Goal: Information Seeking & Learning: Find specific fact

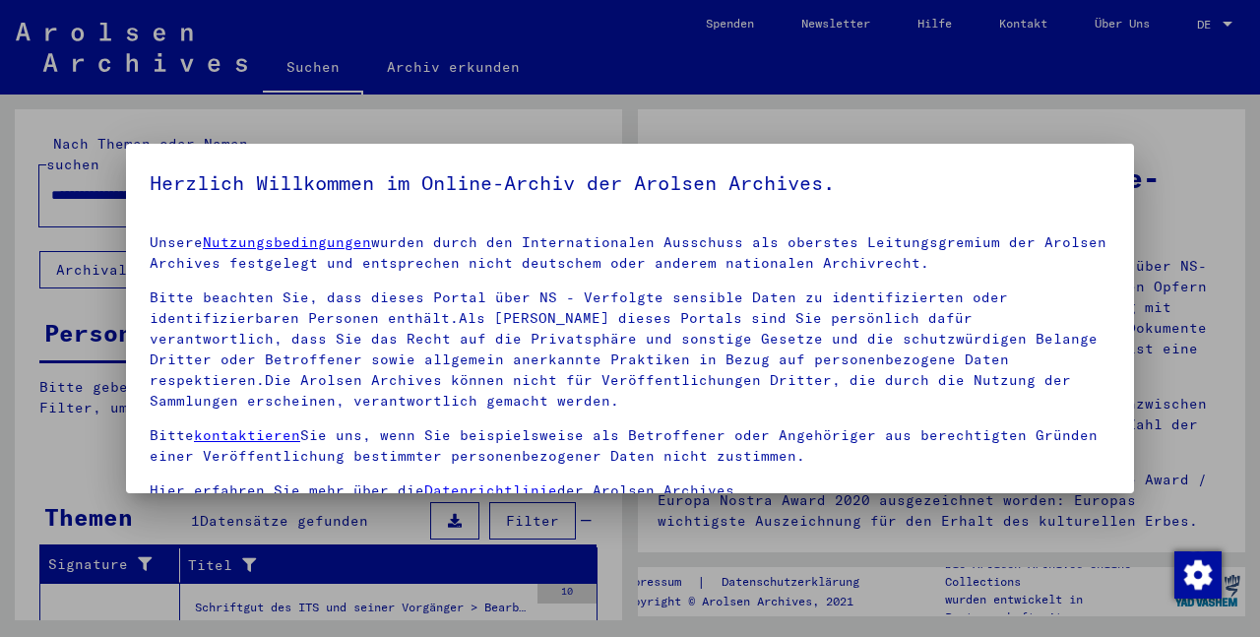
scroll to position [162, 0]
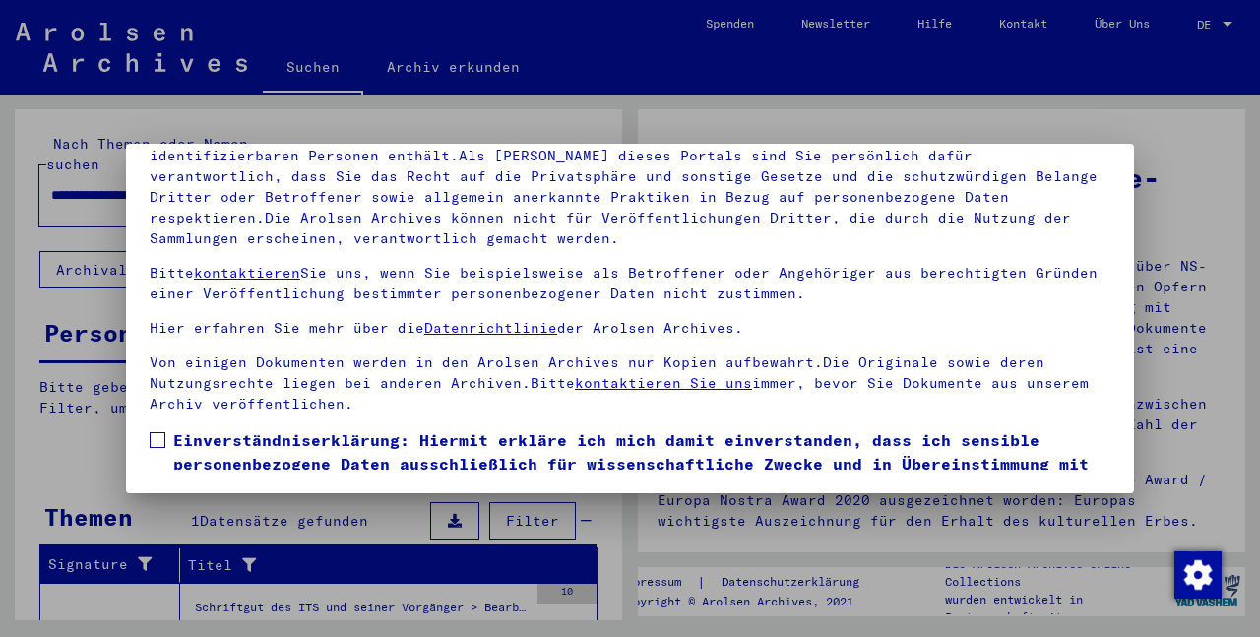
click at [156, 436] on span at bounding box center [158, 440] width 16 height 16
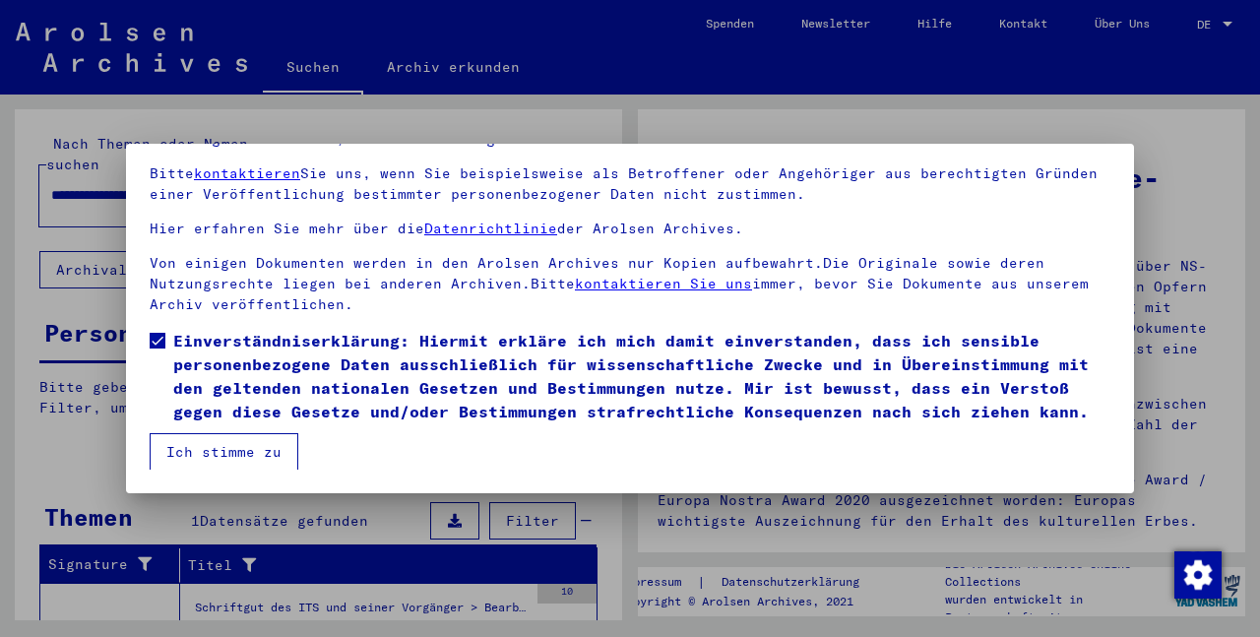
click at [184, 445] on button "Ich stimme zu" at bounding box center [224, 451] width 149 height 37
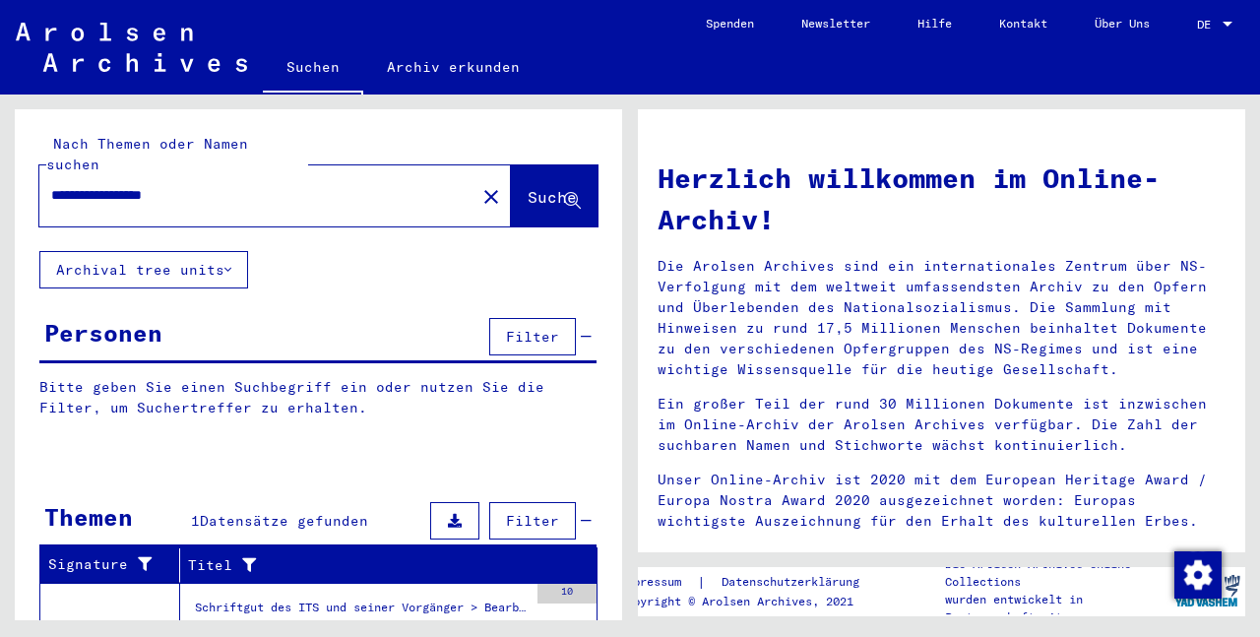
click at [528, 187] on span "Suche" at bounding box center [552, 197] width 49 height 20
click at [275, 185] on input "**********" at bounding box center [251, 195] width 401 height 21
type input "*"
type input "**********"
click at [528, 187] on span "Suche" at bounding box center [552, 197] width 49 height 20
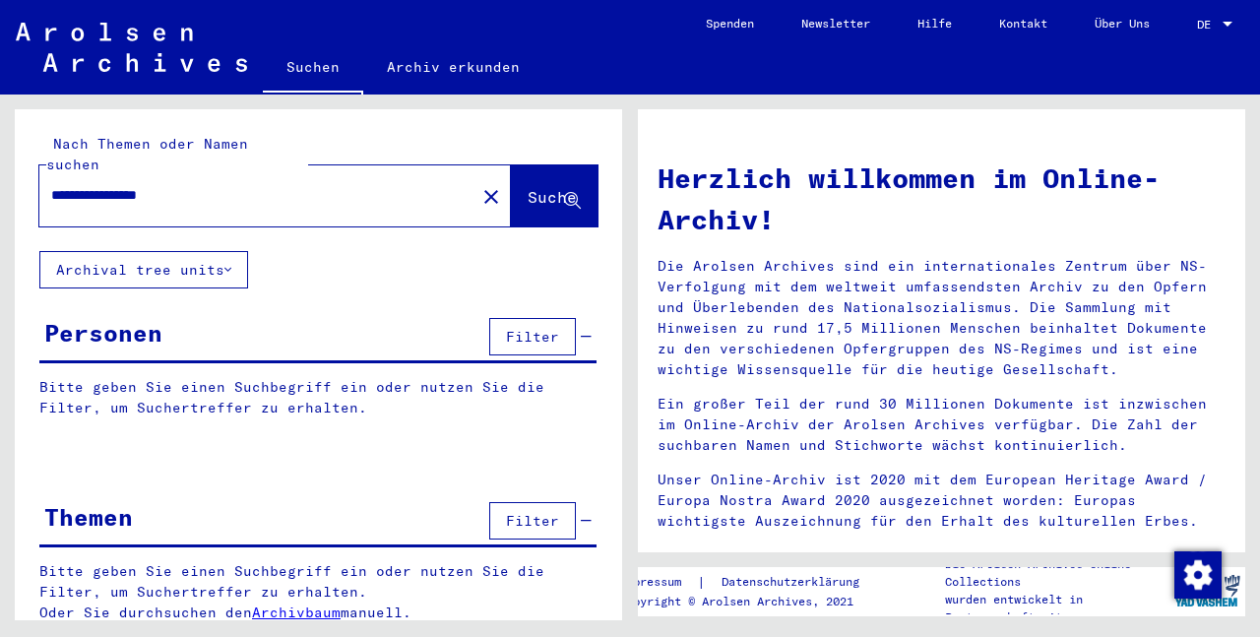
click at [528, 188] on span "Suche" at bounding box center [554, 198] width 53 height 21
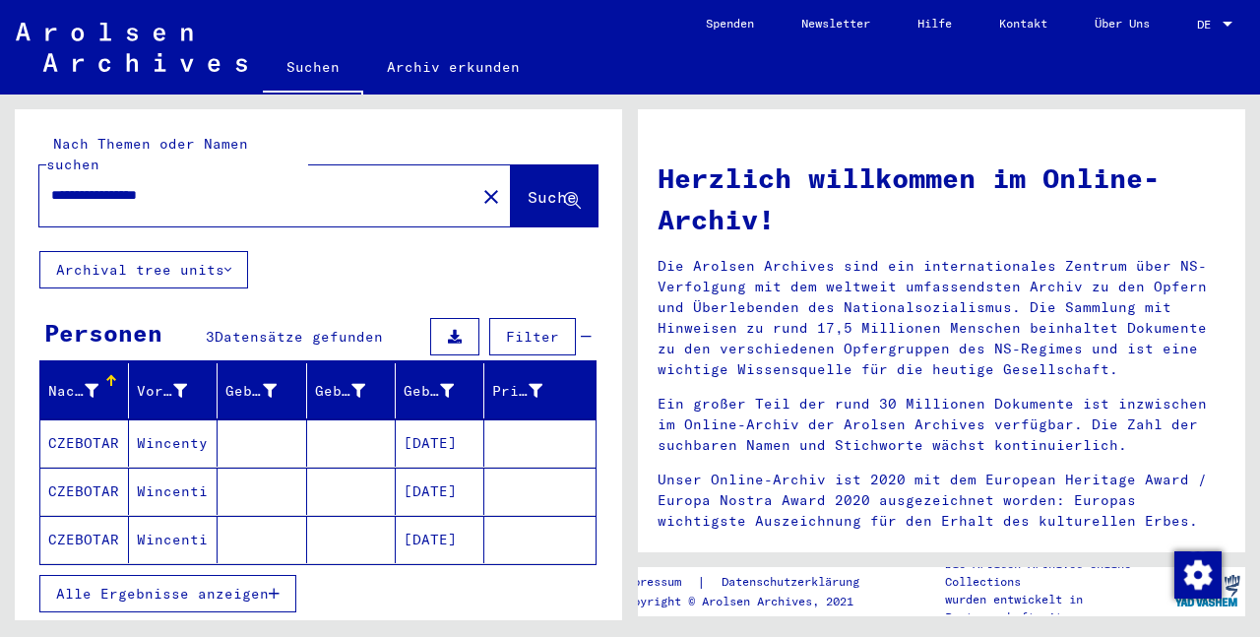
click at [72, 421] on mat-cell "CZEBOTAR" at bounding box center [84, 442] width 89 height 47
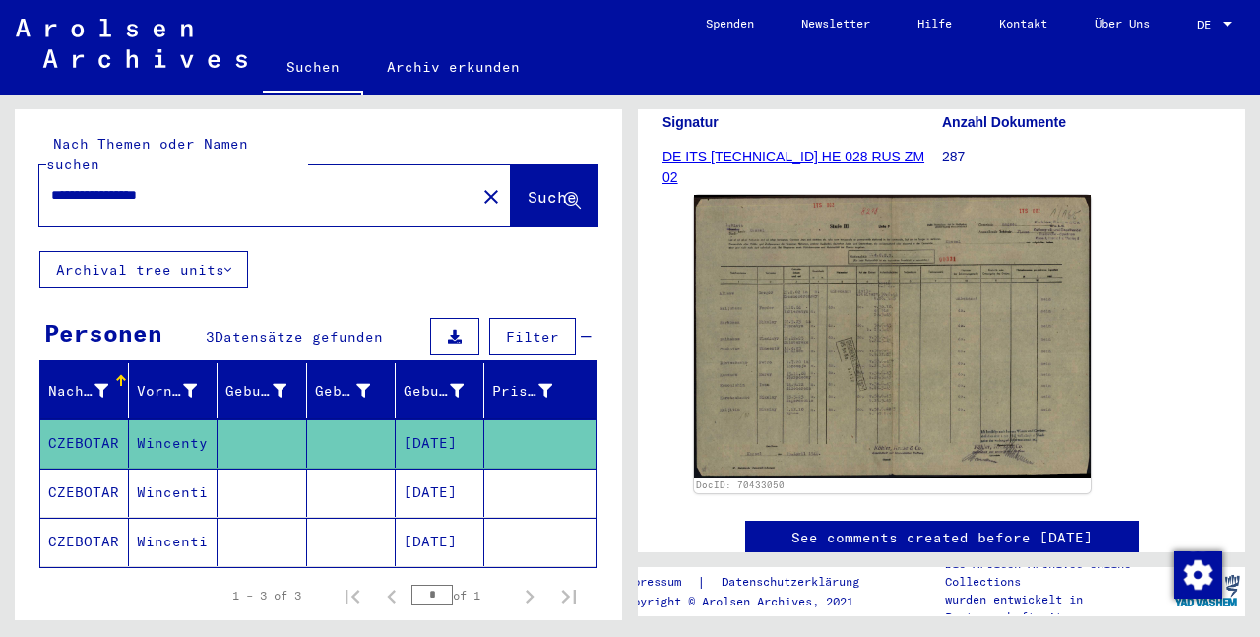
scroll to position [331, 0]
click at [83, 473] on mat-cell "CZEBOTAR" at bounding box center [84, 492] width 89 height 48
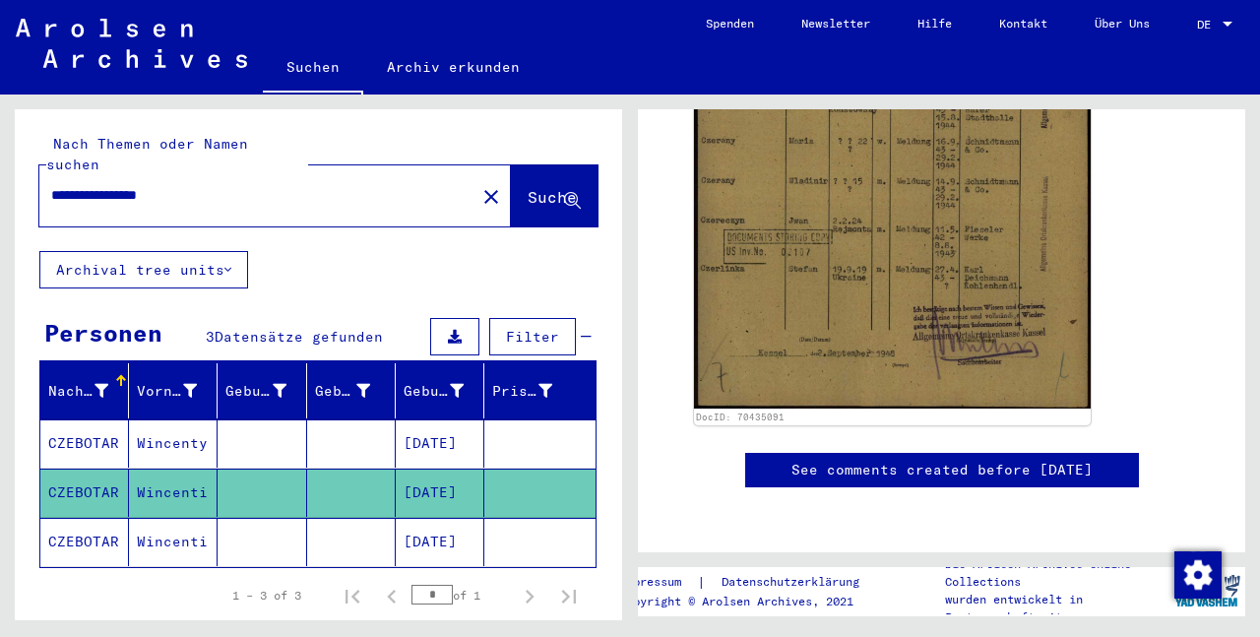
scroll to position [523, 0]
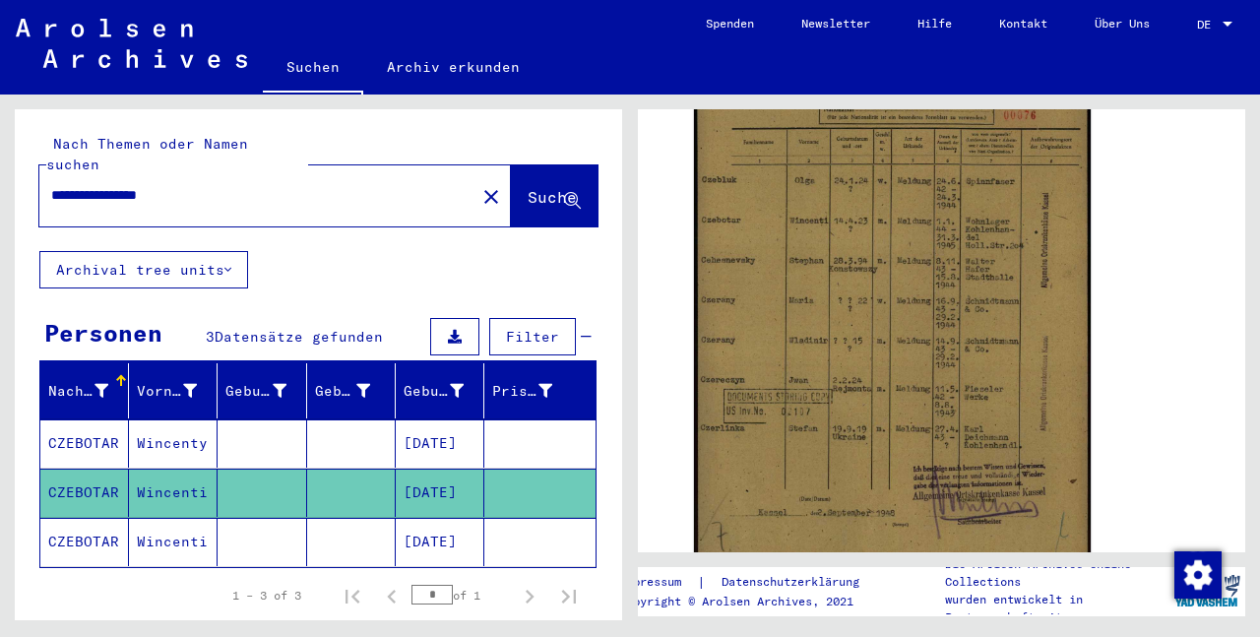
click at [80, 525] on icon at bounding box center [81, 558] width 49 height 79
click at [84, 526] on icon at bounding box center [81, 558] width 49 height 79
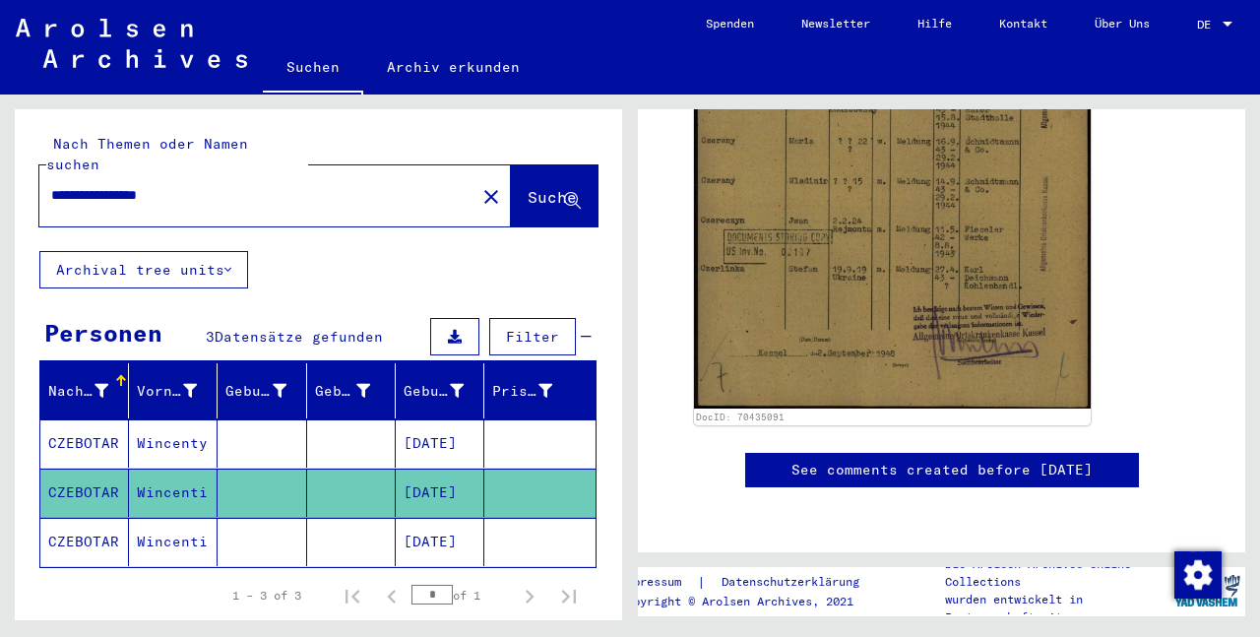
scroll to position [654, 0]
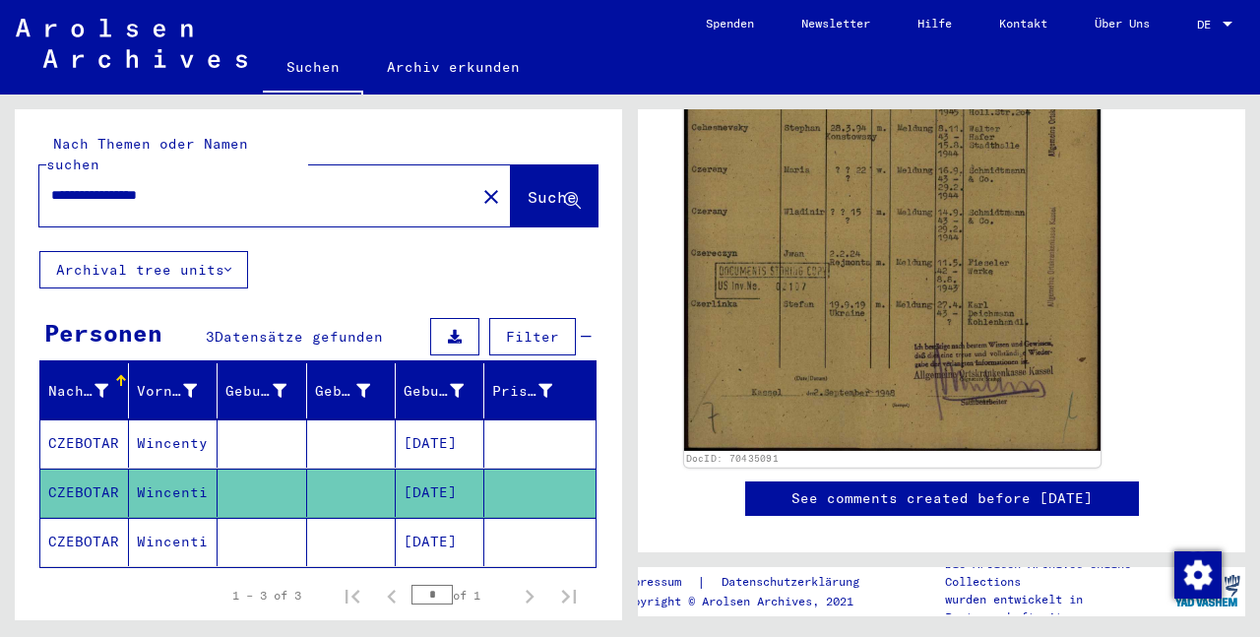
click at [977, 324] on img at bounding box center [892, 154] width 416 height 592
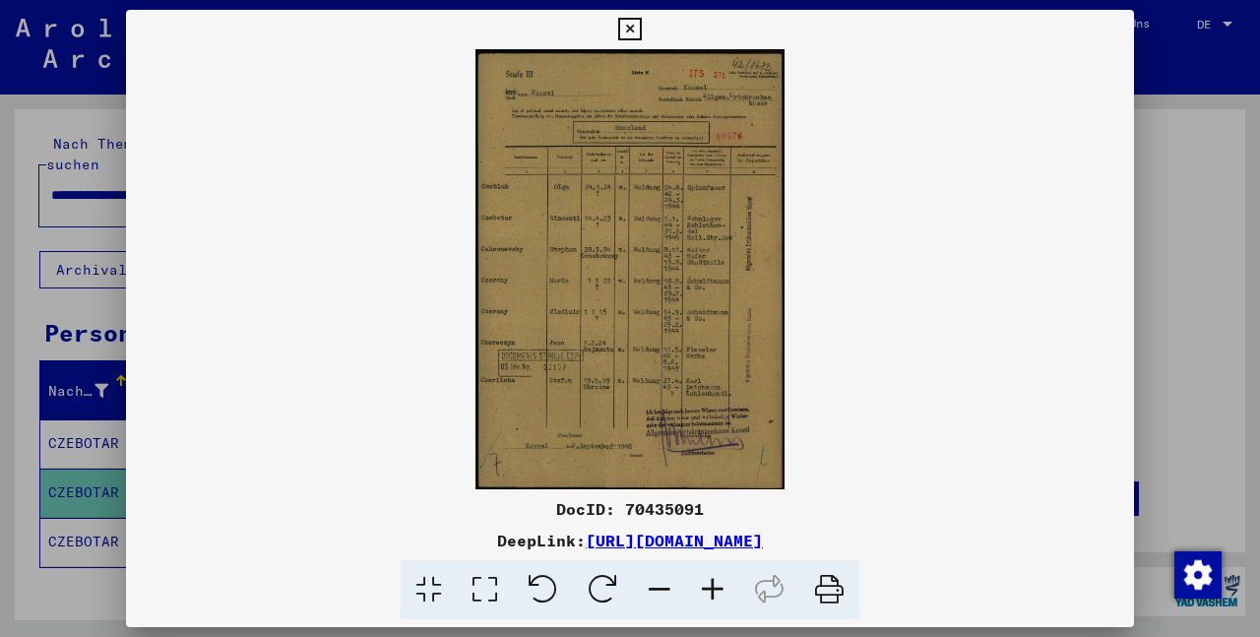
click at [705, 591] on icon at bounding box center [712, 590] width 53 height 60
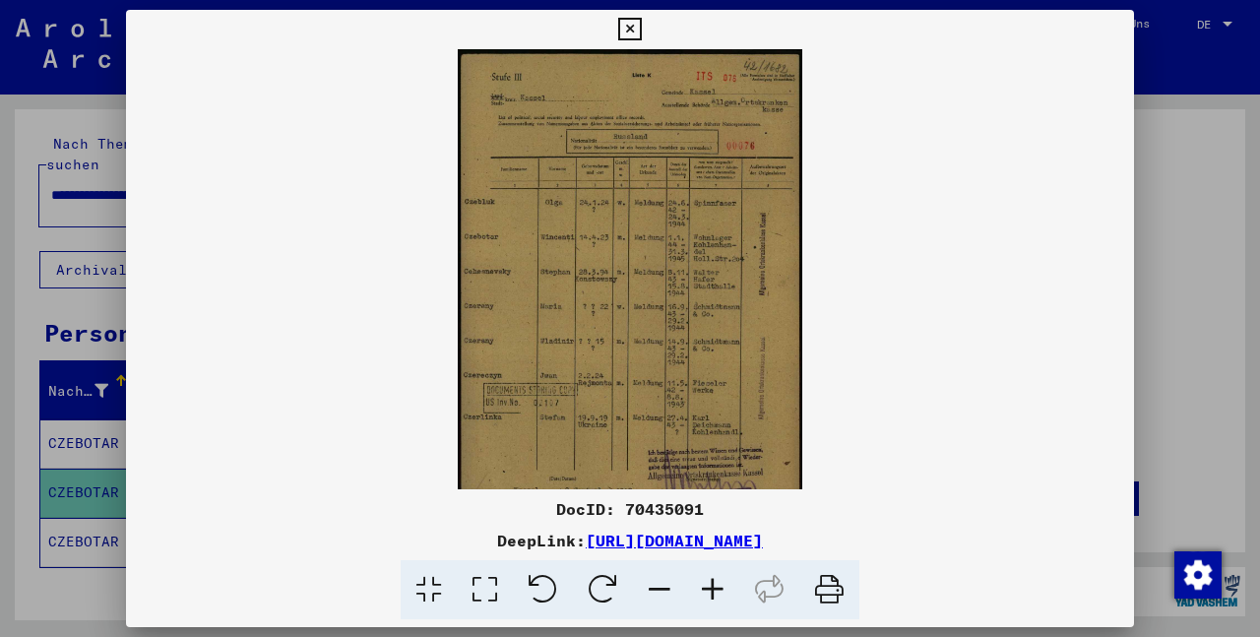
click at [705, 591] on icon at bounding box center [712, 590] width 53 height 60
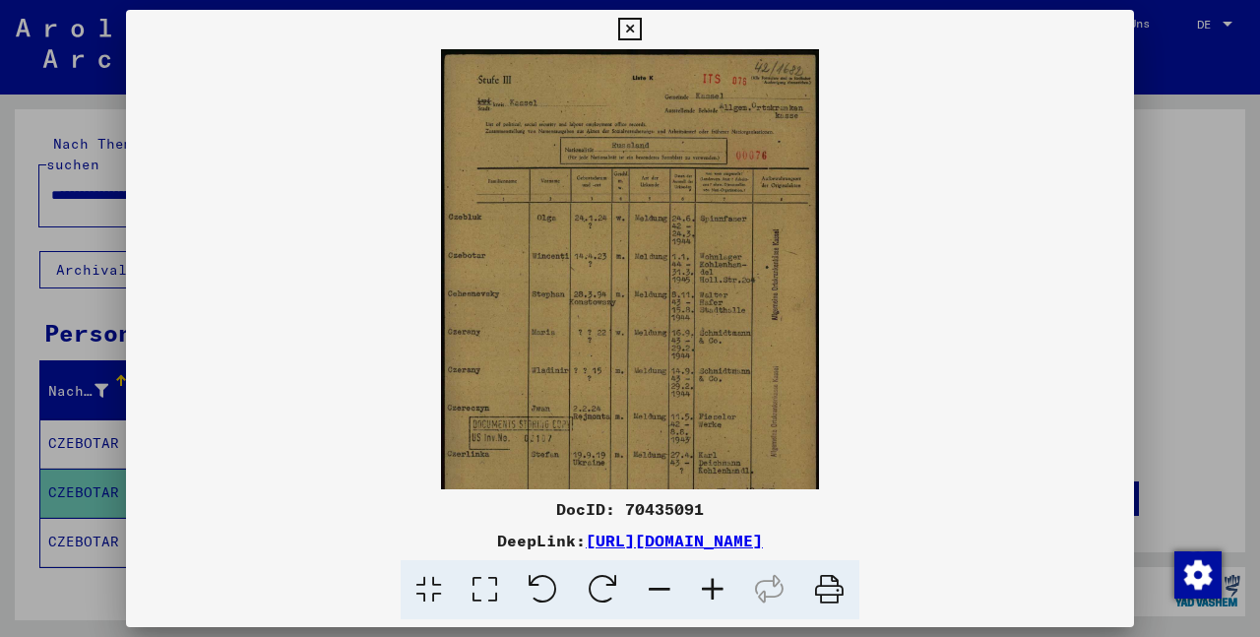
click at [705, 591] on icon at bounding box center [712, 590] width 53 height 60
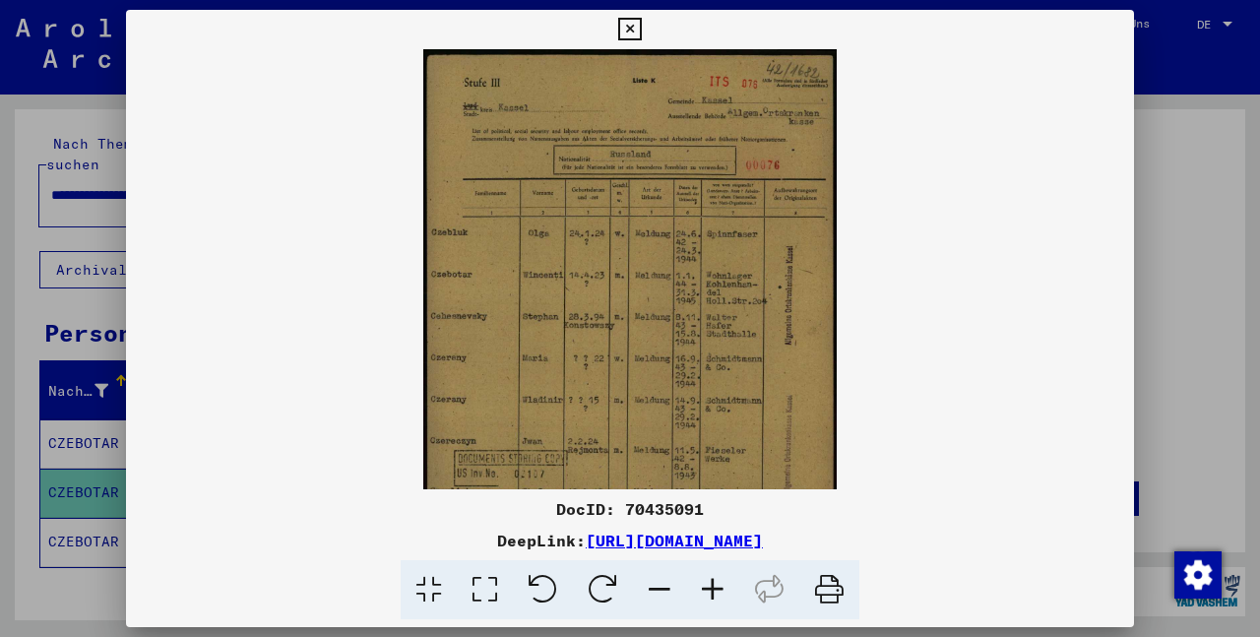
click at [705, 591] on icon at bounding box center [712, 590] width 53 height 60
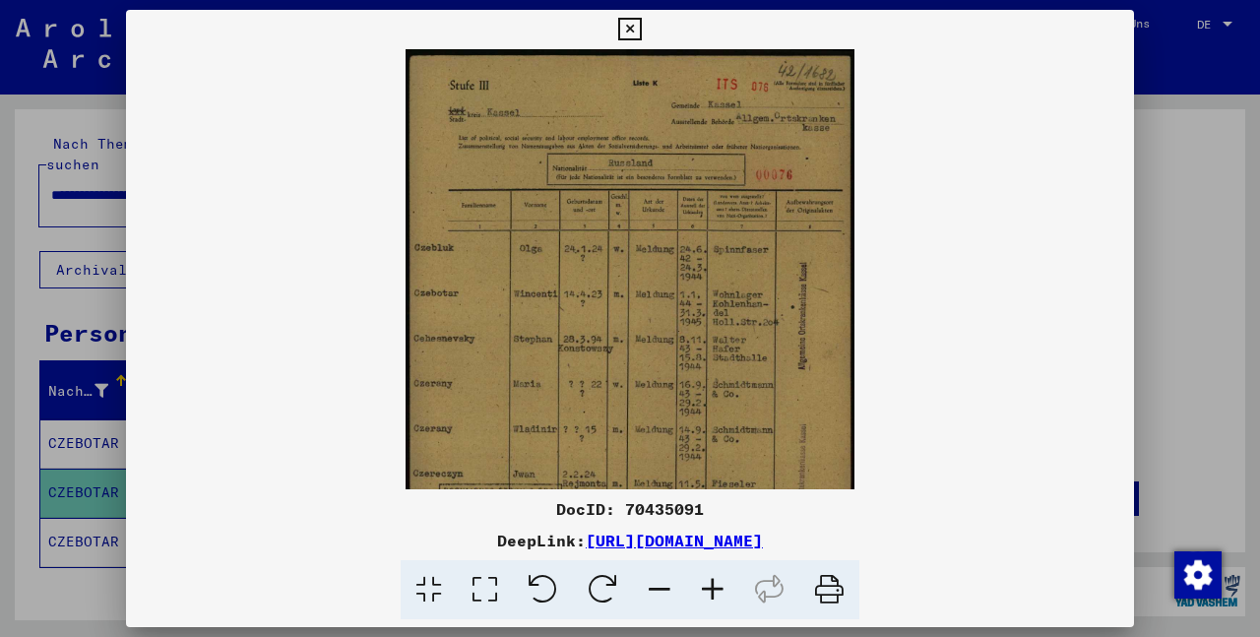
click at [705, 591] on icon at bounding box center [712, 590] width 53 height 60
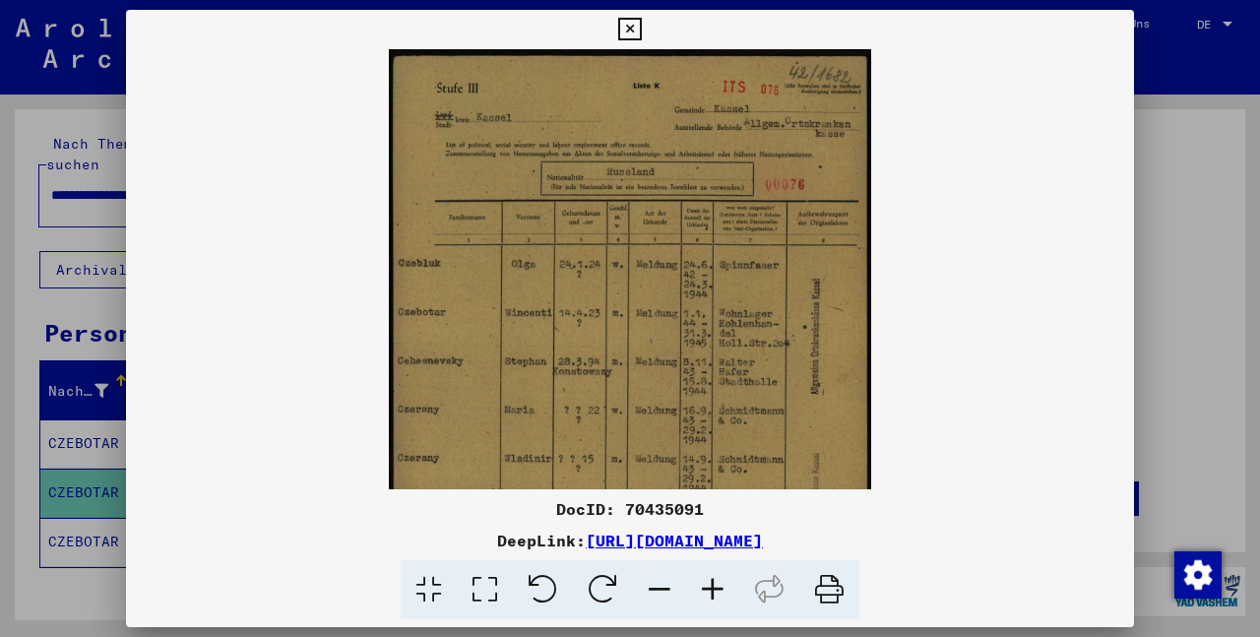
click at [705, 591] on icon at bounding box center [712, 590] width 53 height 60
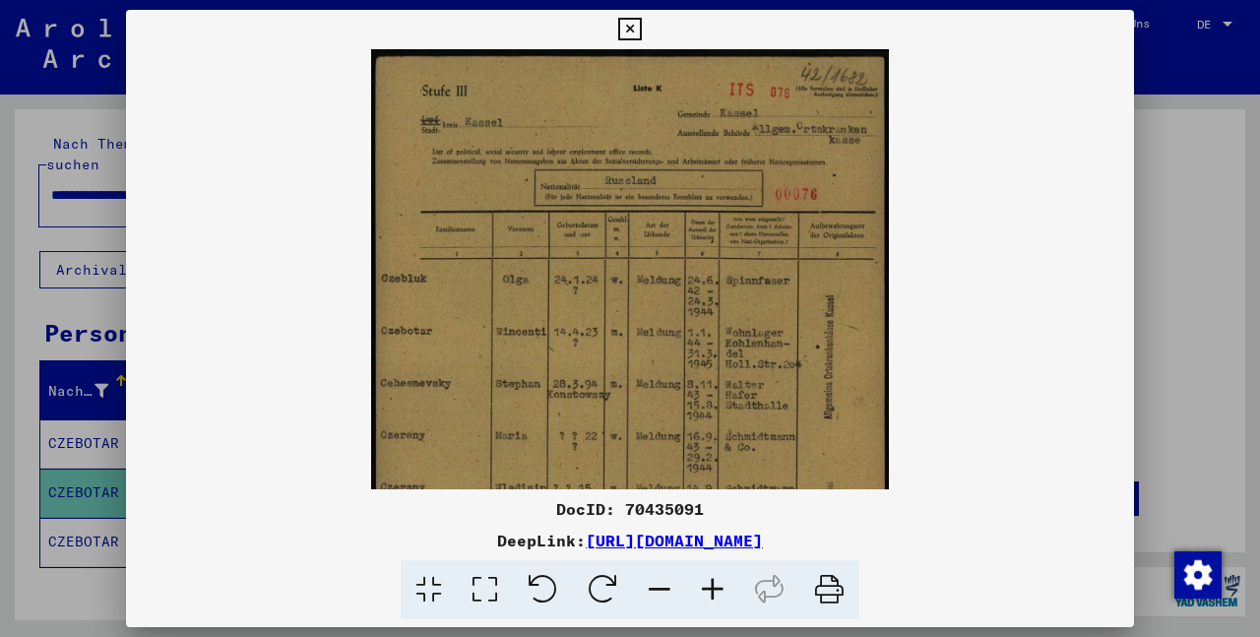
click at [705, 591] on icon at bounding box center [712, 590] width 53 height 60
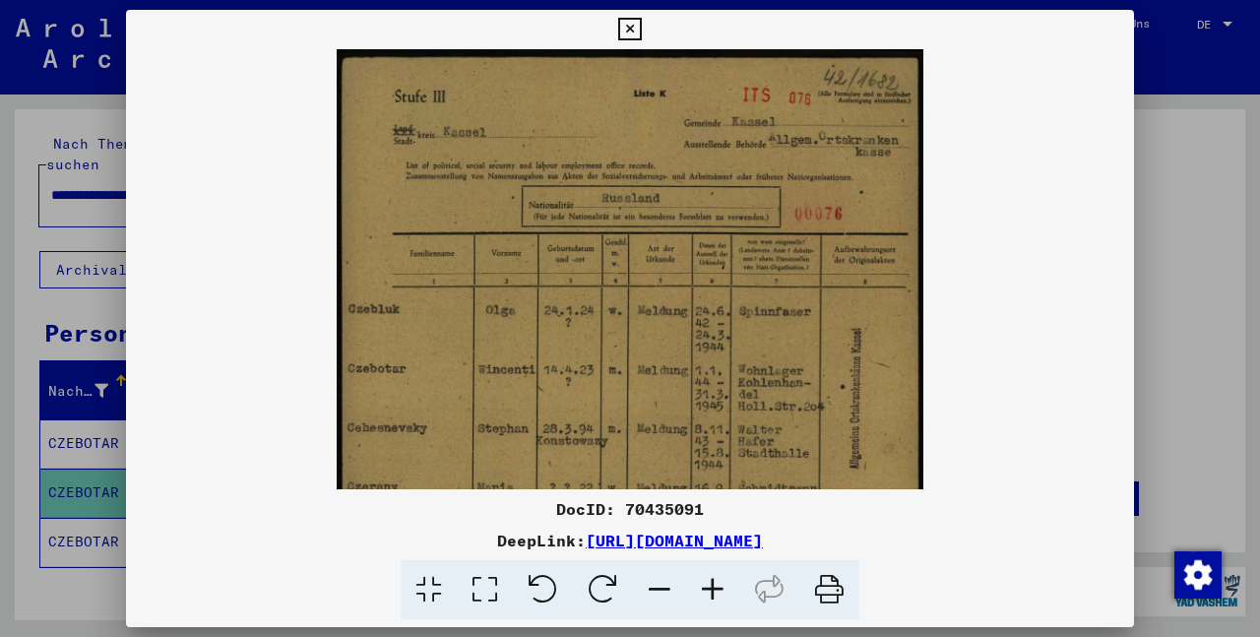
click at [705, 591] on icon at bounding box center [712, 590] width 53 height 60
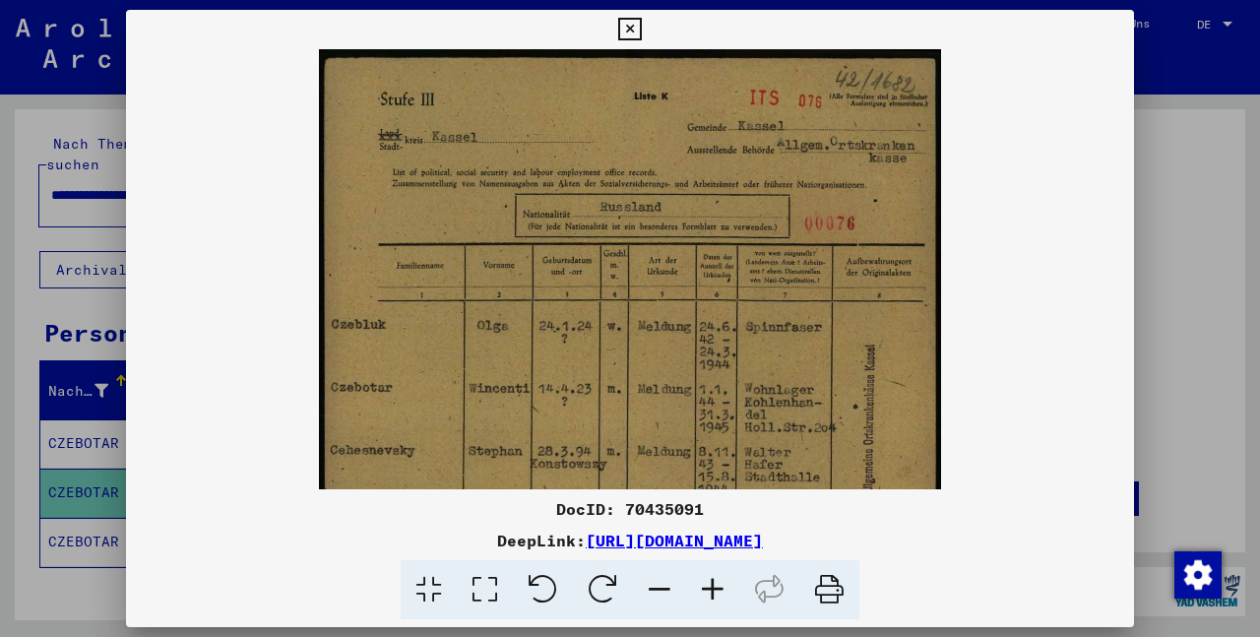
click at [705, 591] on icon at bounding box center [712, 590] width 53 height 60
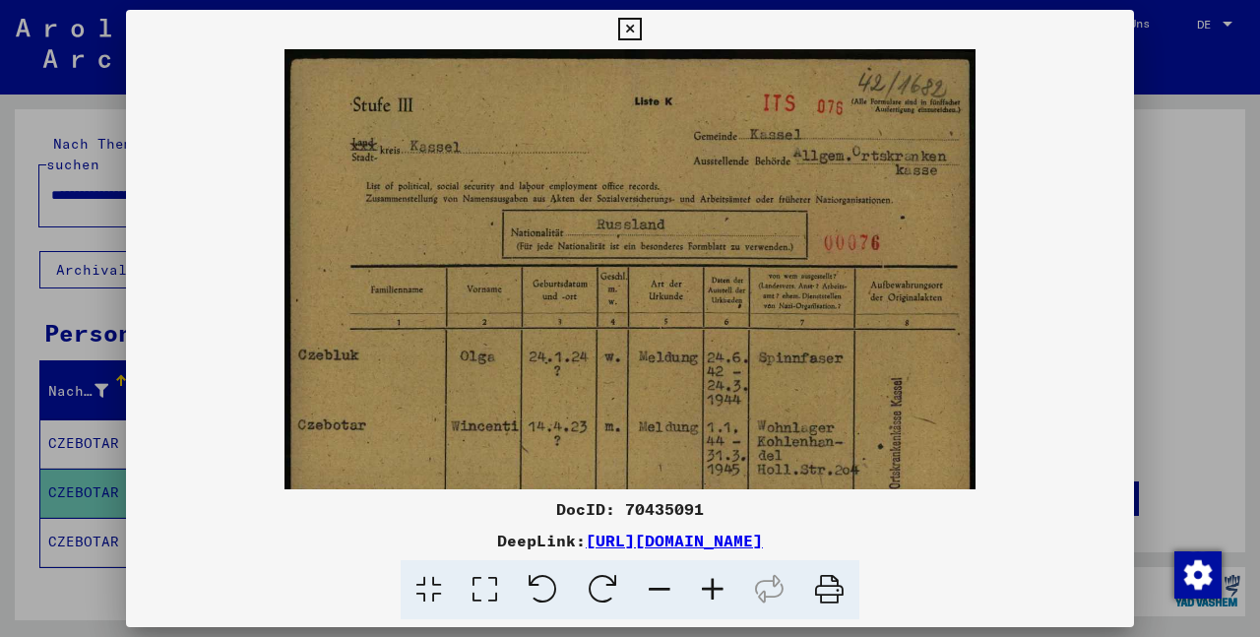
scroll to position [33, 0]
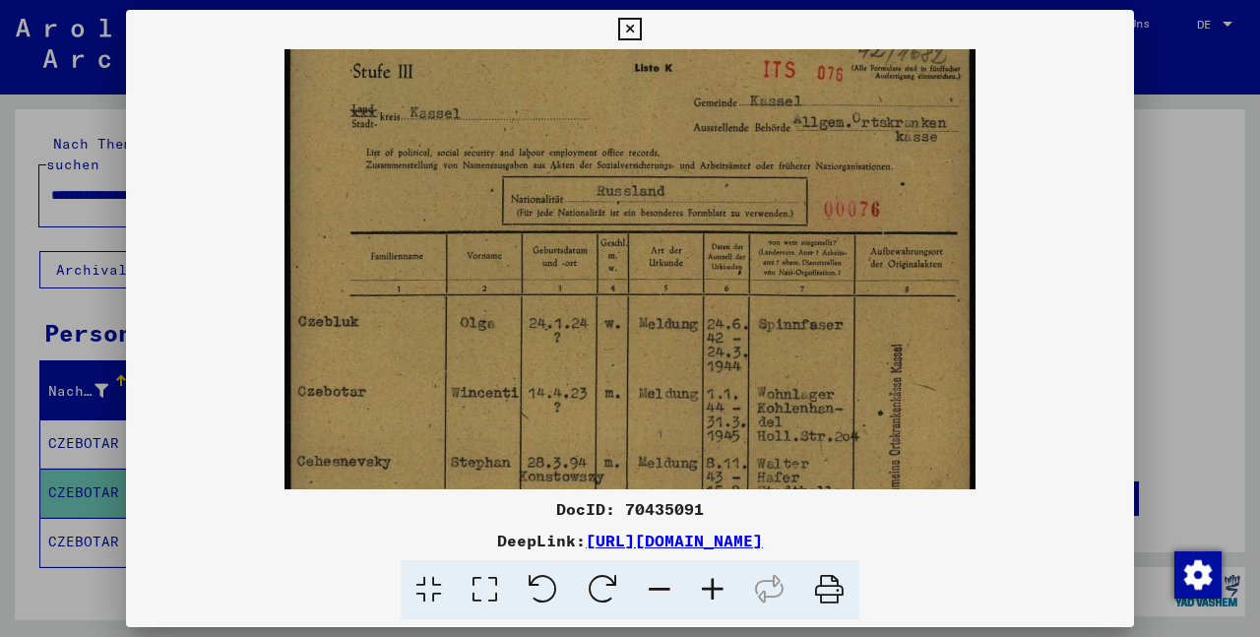
drag, startPoint x: 636, startPoint y: 393, endPoint x: 624, endPoint y: 359, distance: 35.5
click at [624, 359] on img at bounding box center [629, 506] width 691 height 981
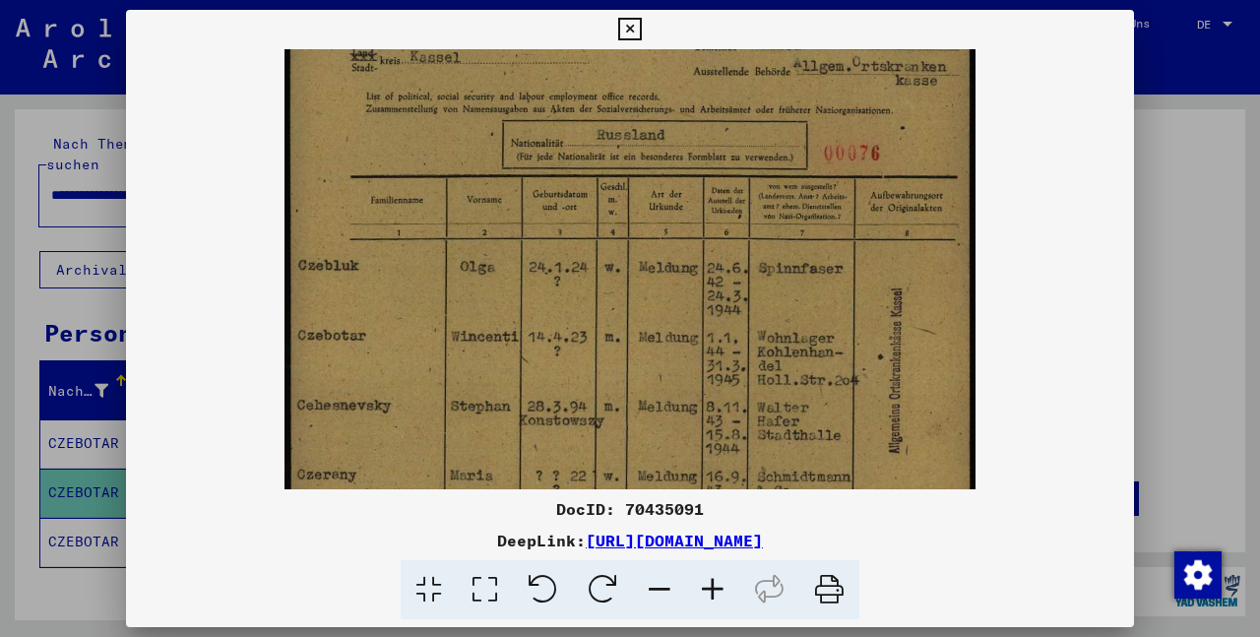
drag, startPoint x: 843, startPoint y: 343, endPoint x: 844, endPoint y: 286, distance: 56.1
click at [844, 286] on img at bounding box center [629, 450] width 691 height 981
click at [711, 594] on icon at bounding box center [712, 590] width 53 height 60
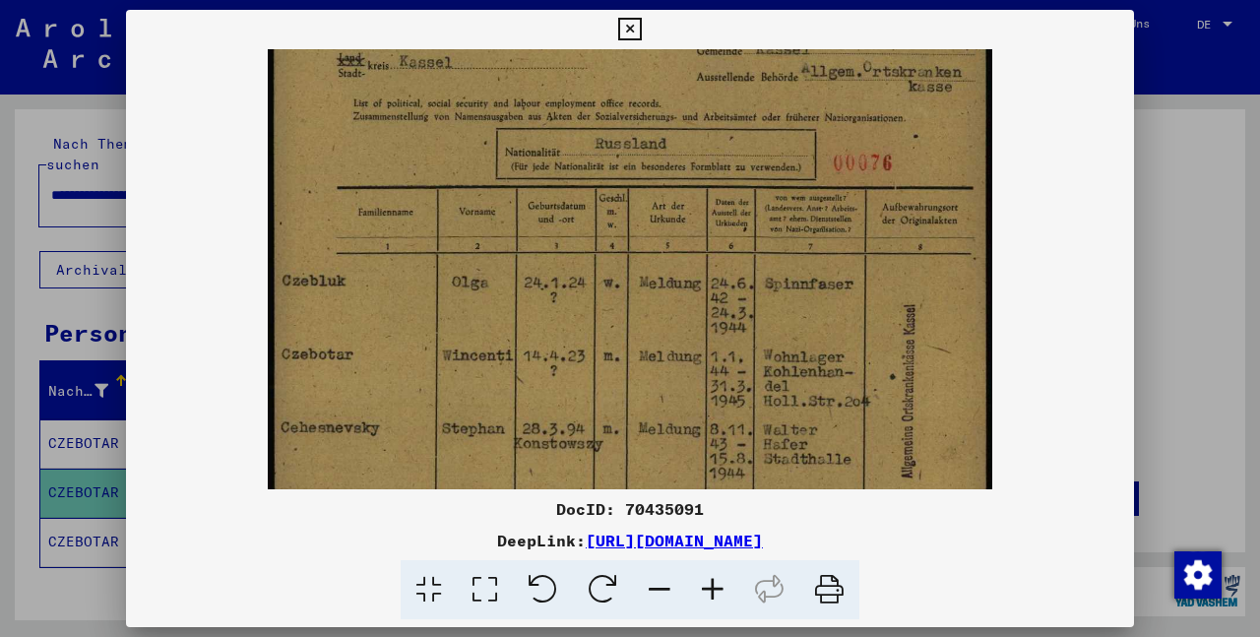
click at [711, 594] on icon at bounding box center [712, 590] width 53 height 60
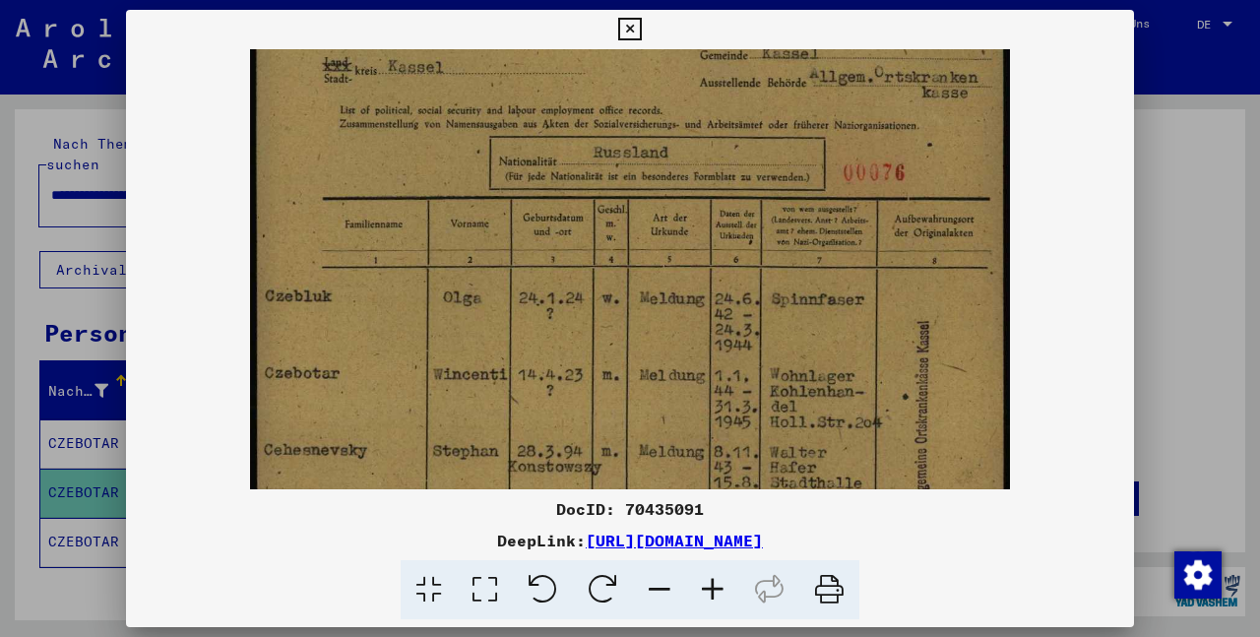
click at [712, 594] on icon at bounding box center [712, 590] width 53 height 60
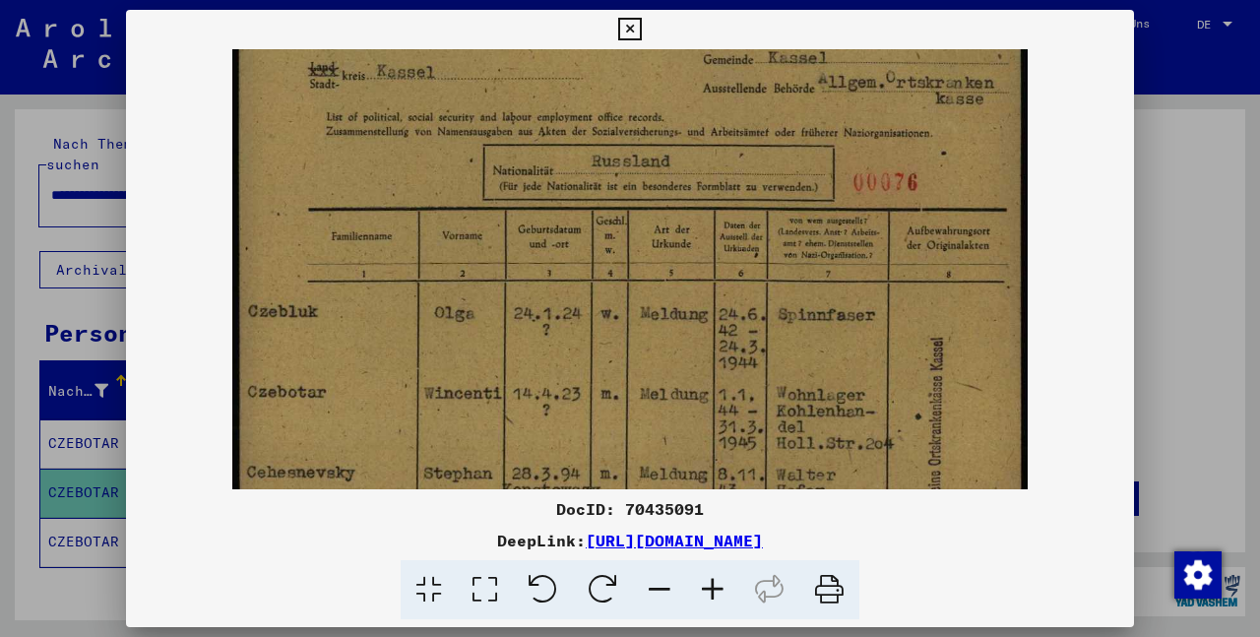
scroll to position [0, 0]
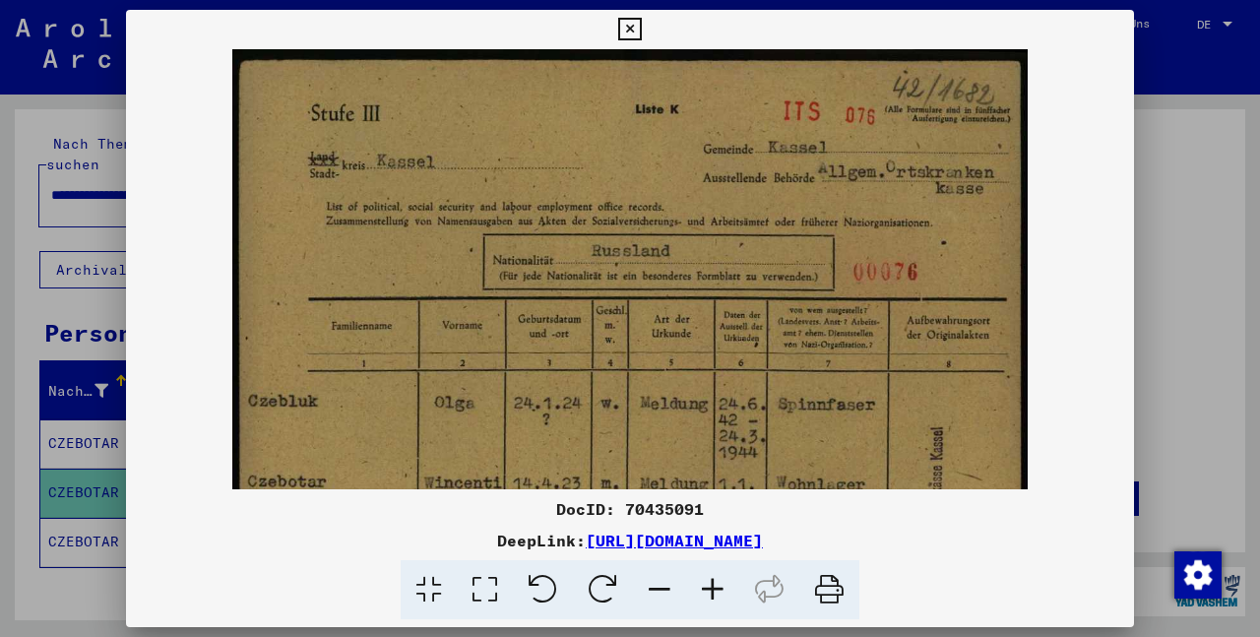
drag, startPoint x: 767, startPoint y: 204, endPoint x: 767, endPoint y: 305, distance: 101.4
click at [767, 305] on img at bounding box center [629, 613] width 794 height 1129
click at [641, 33] on icon at bounding box center [629, 30] width 23 height 24
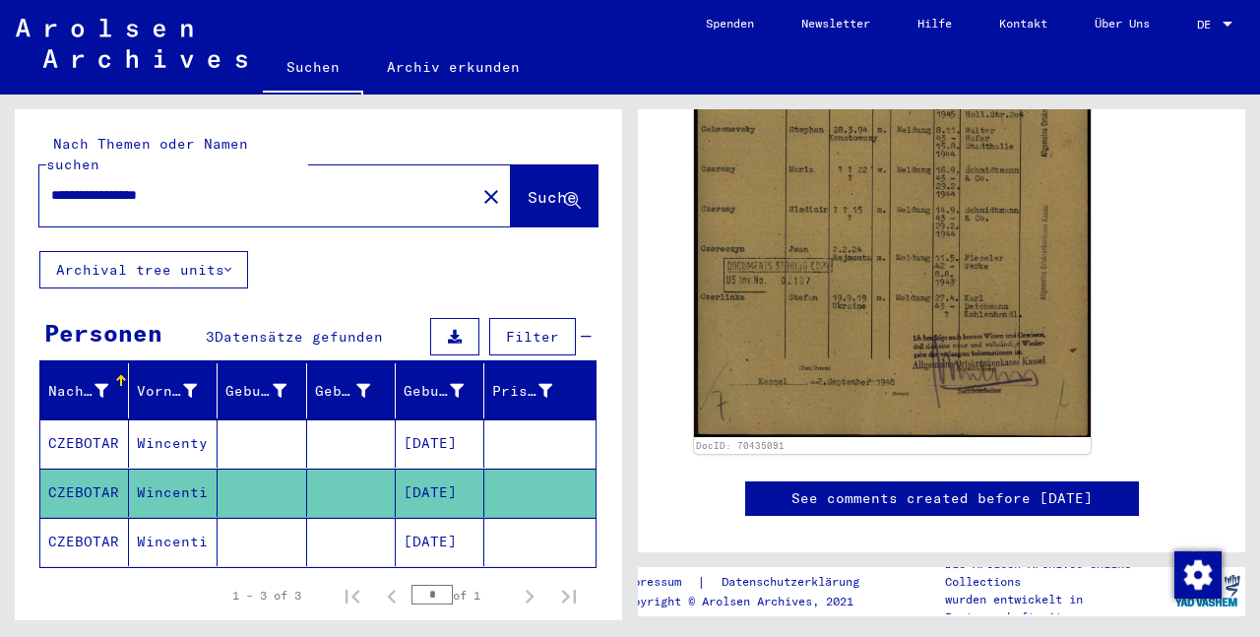
click at [97, 522] on icon at bounding box center [81, 558] width 49 height 79
click at [103, 522] on icon at bounding box center [81, 558] width 49 height 79
